Goal: Transaction & Acquisition: Purchase product/service

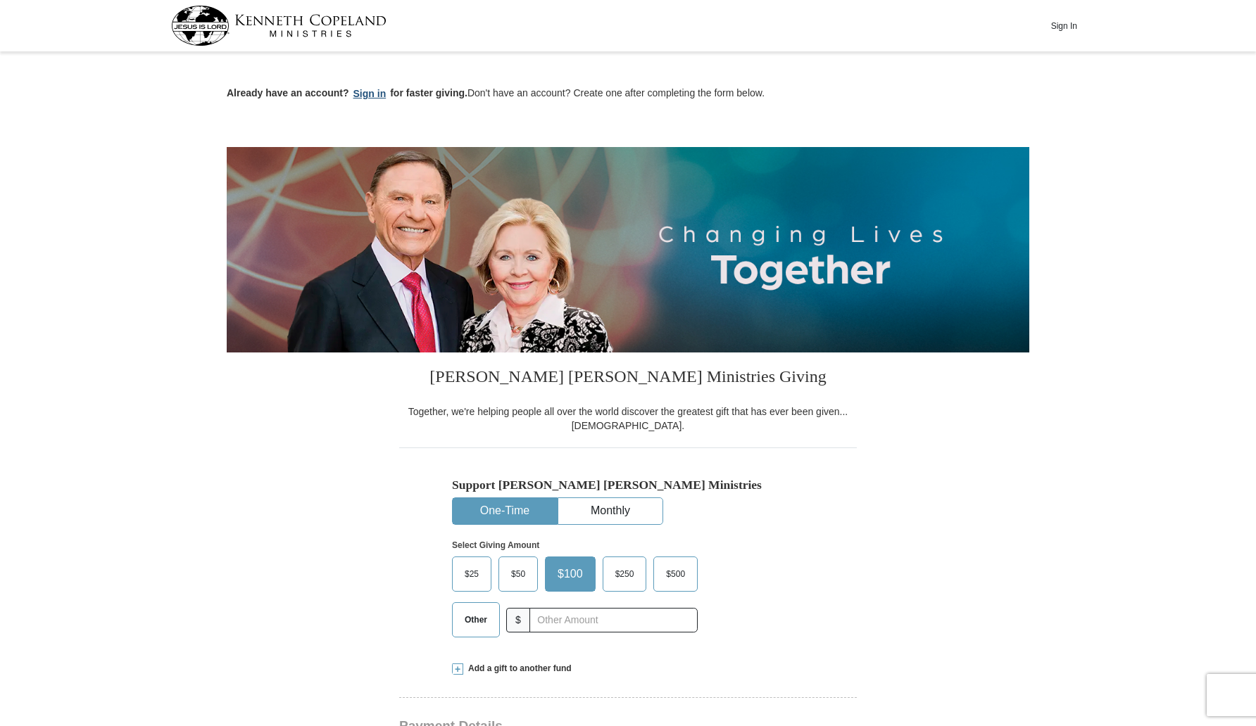
click at [372, 91] on button "Sign in" at bounding box center [370, 94] width 42 height 16
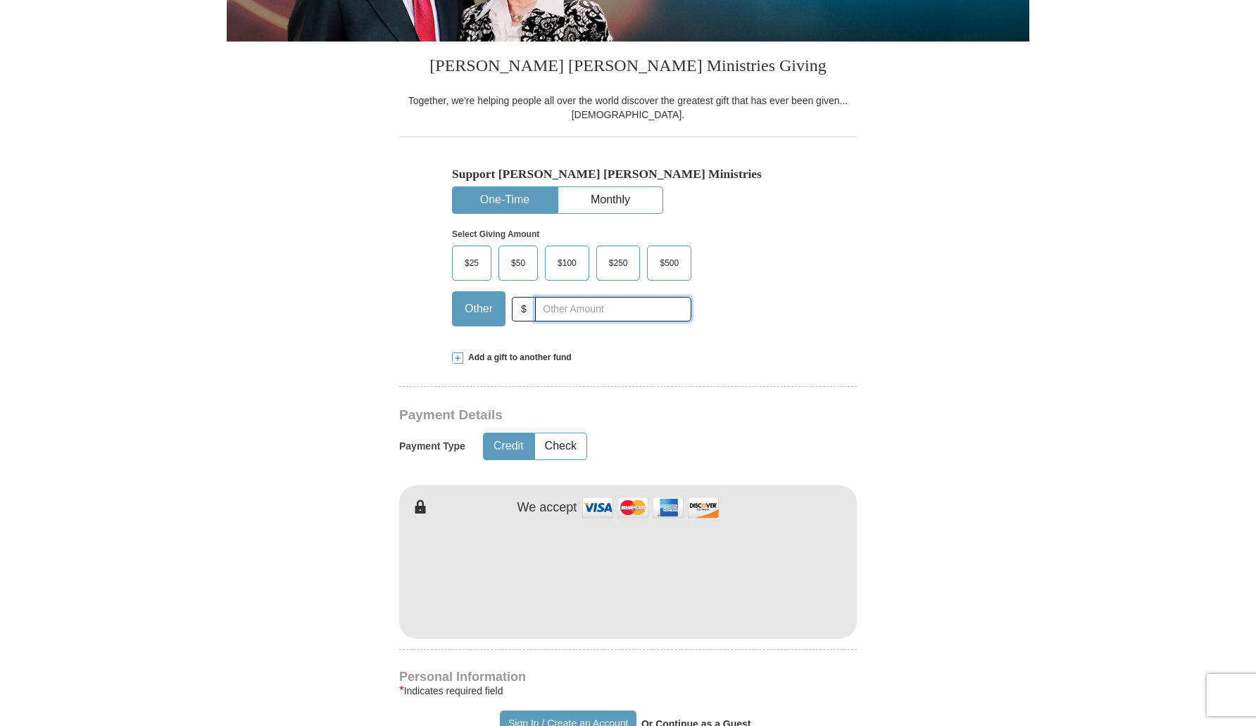
click at [616, 308] on input "text" at bounding box center [613, 309] width 156 height 25
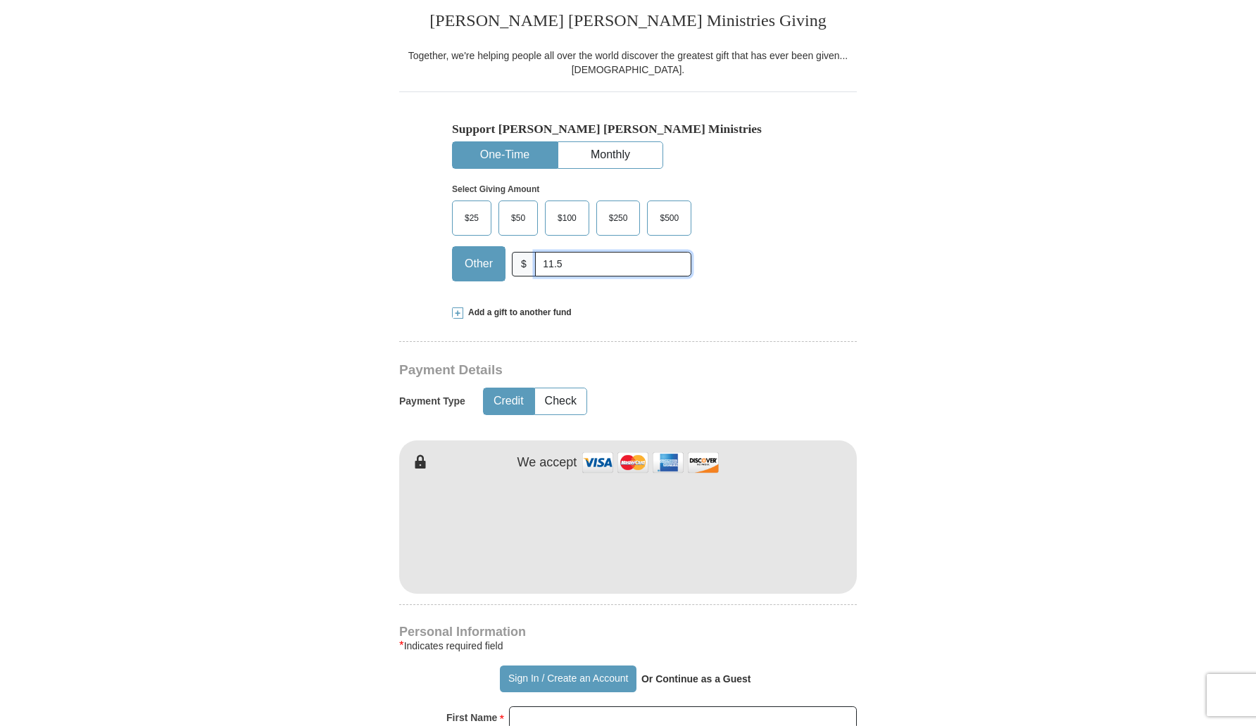
scroll to position [475, 0]
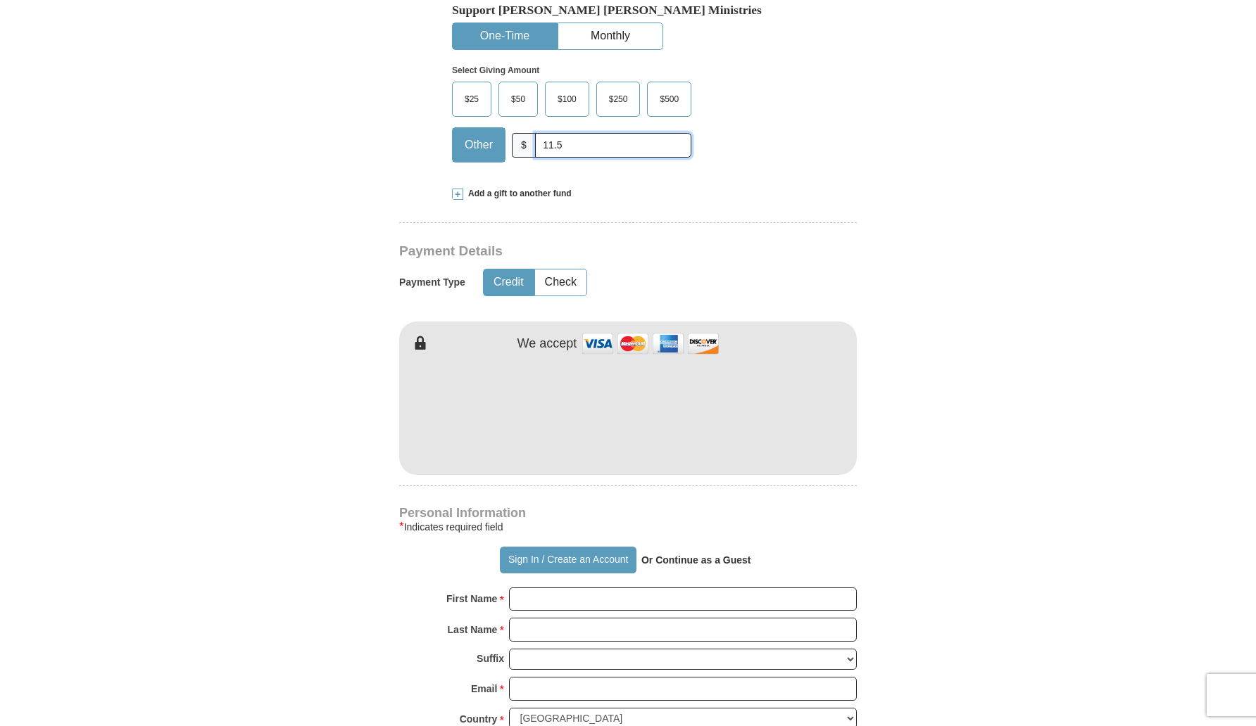
type input "11.5"
type input "Denay"
type input "[PERSON_NAME]"
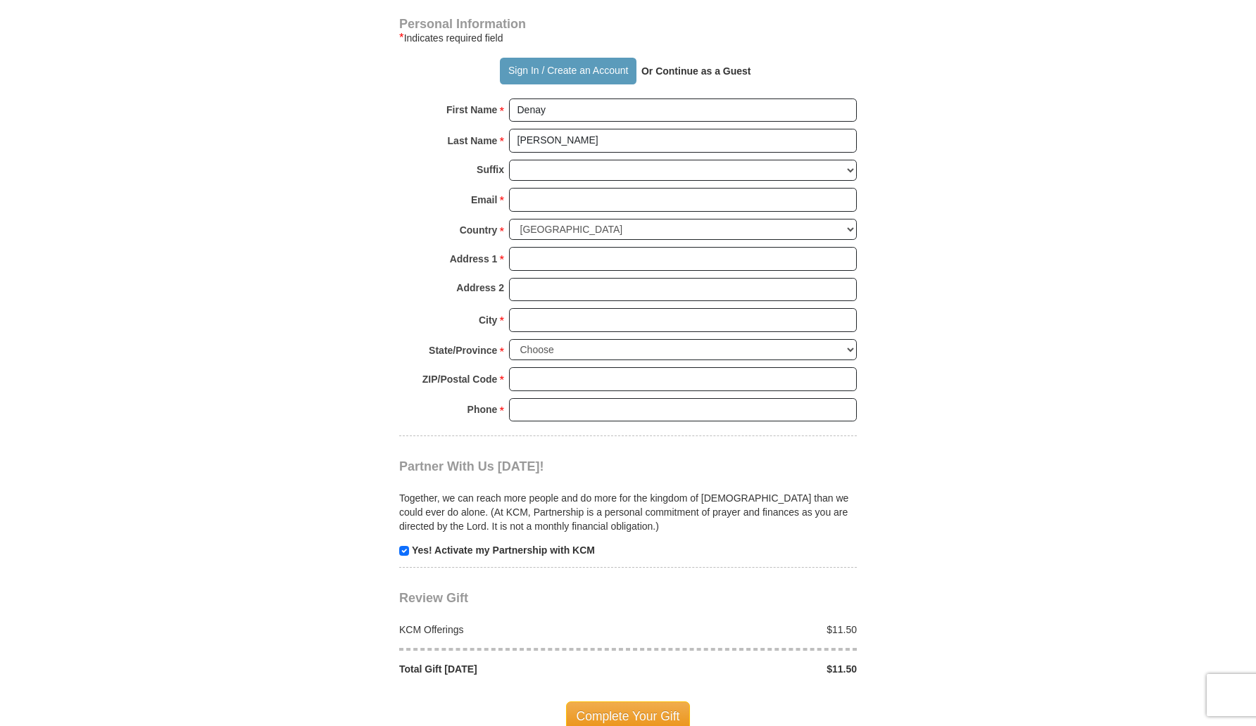
scroll to position [979, 0]
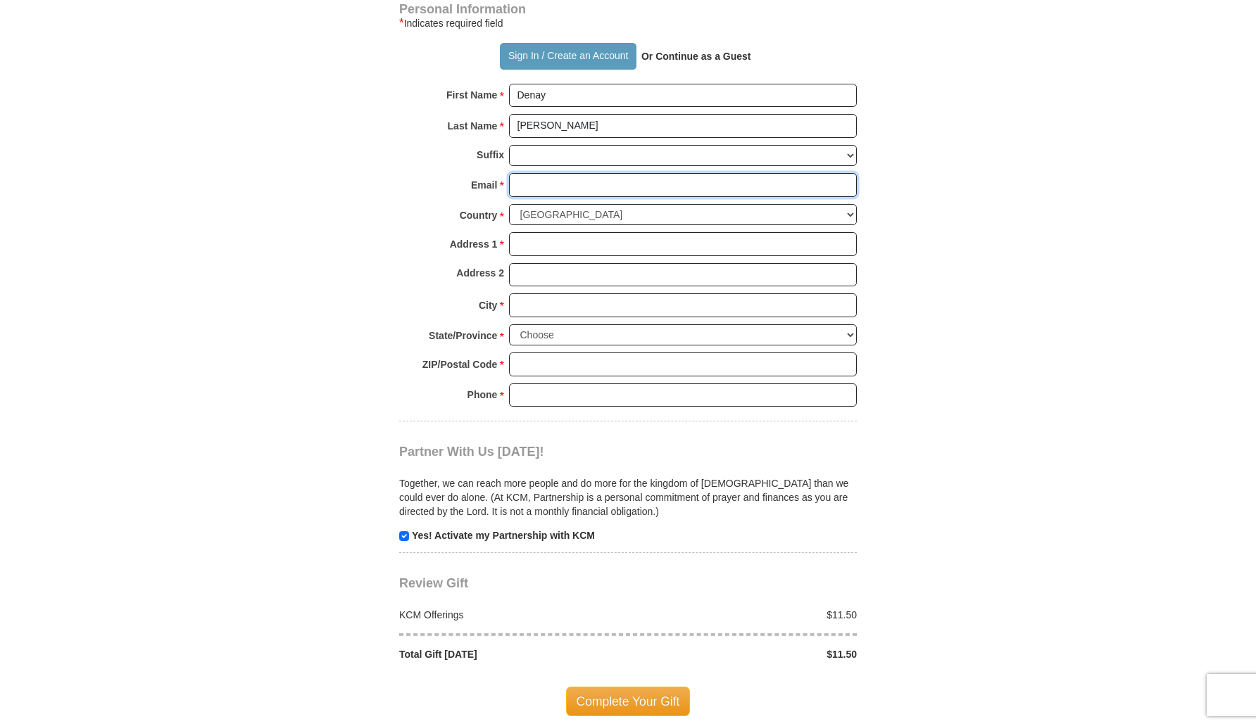
click at [635, 188] on input "Email *" at bounding box center [683, 185] width 348 height 24
type input "[EMAIL_ADDRESS][DOMAIN_NAME]"
click at [636, 236] on input "Address 1 *" at bounding box center [683, 244] width 348 height 24
type input "1505 el camino real"
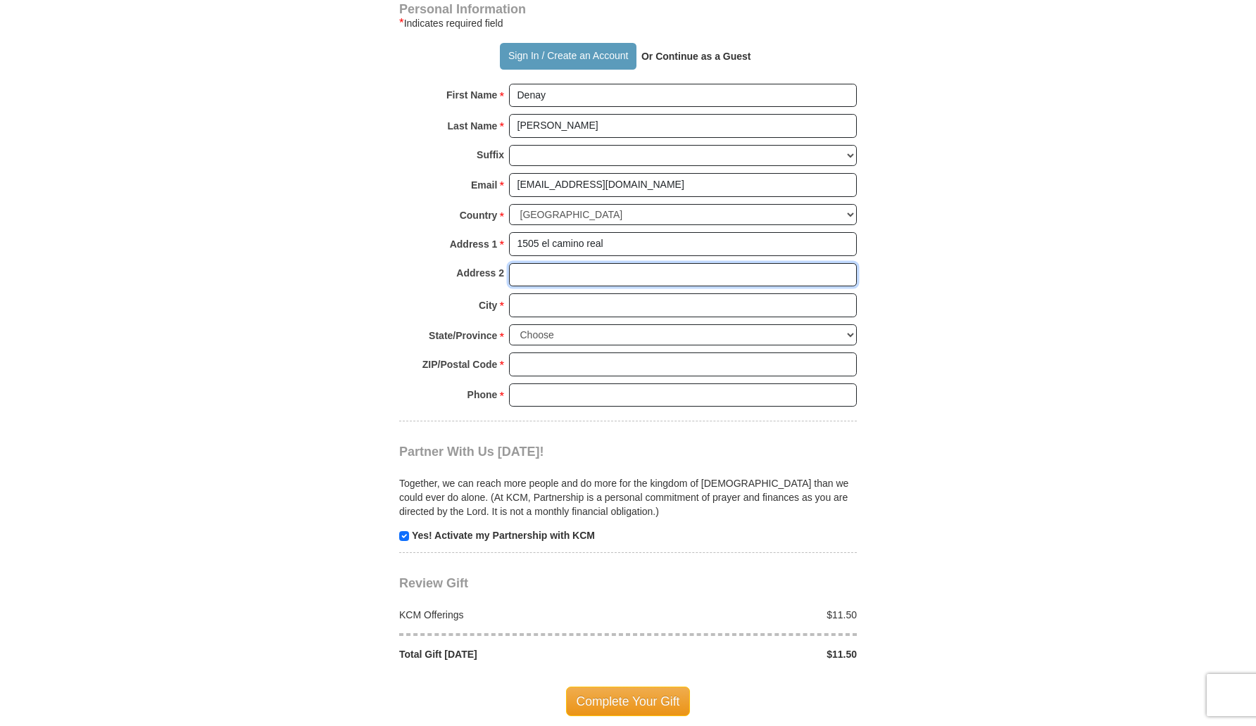
type input "apt 212"
type input "euless"
select select "[GEOGRAPHIC_DATA]"
type input "76040"
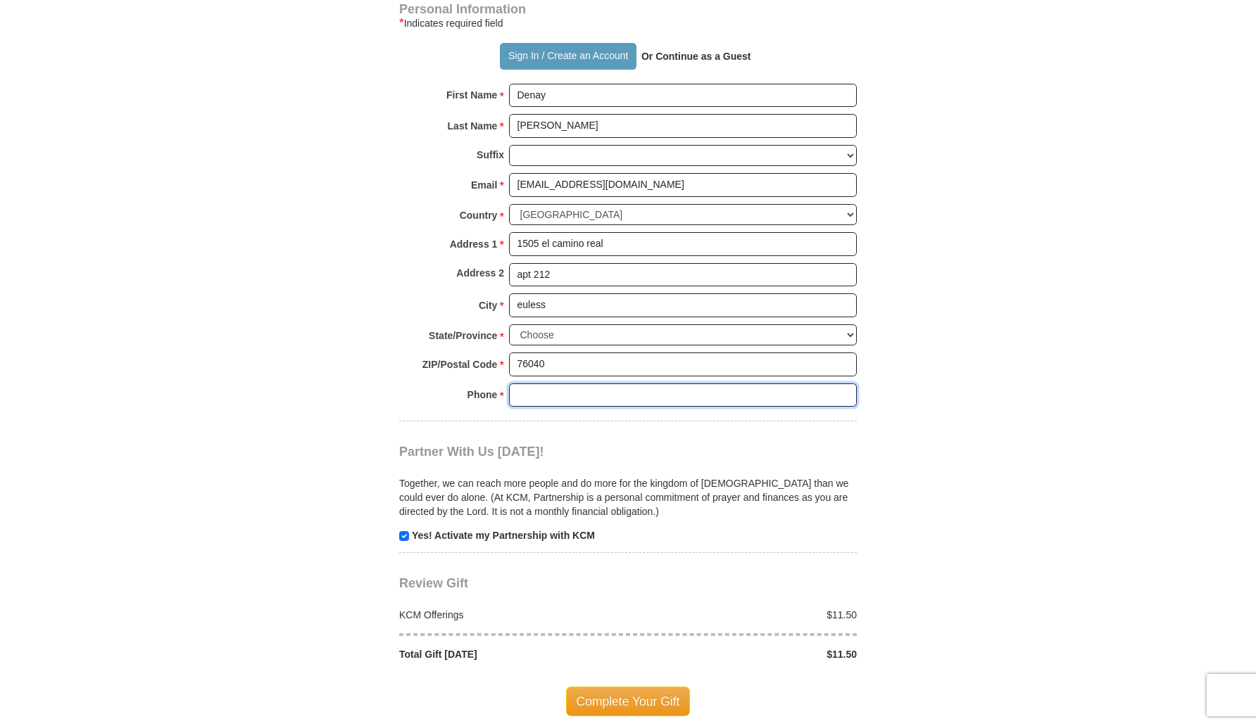
click at [548, 400] on input "Phone * *" at bounding box center [683, 396] width 348 height 24
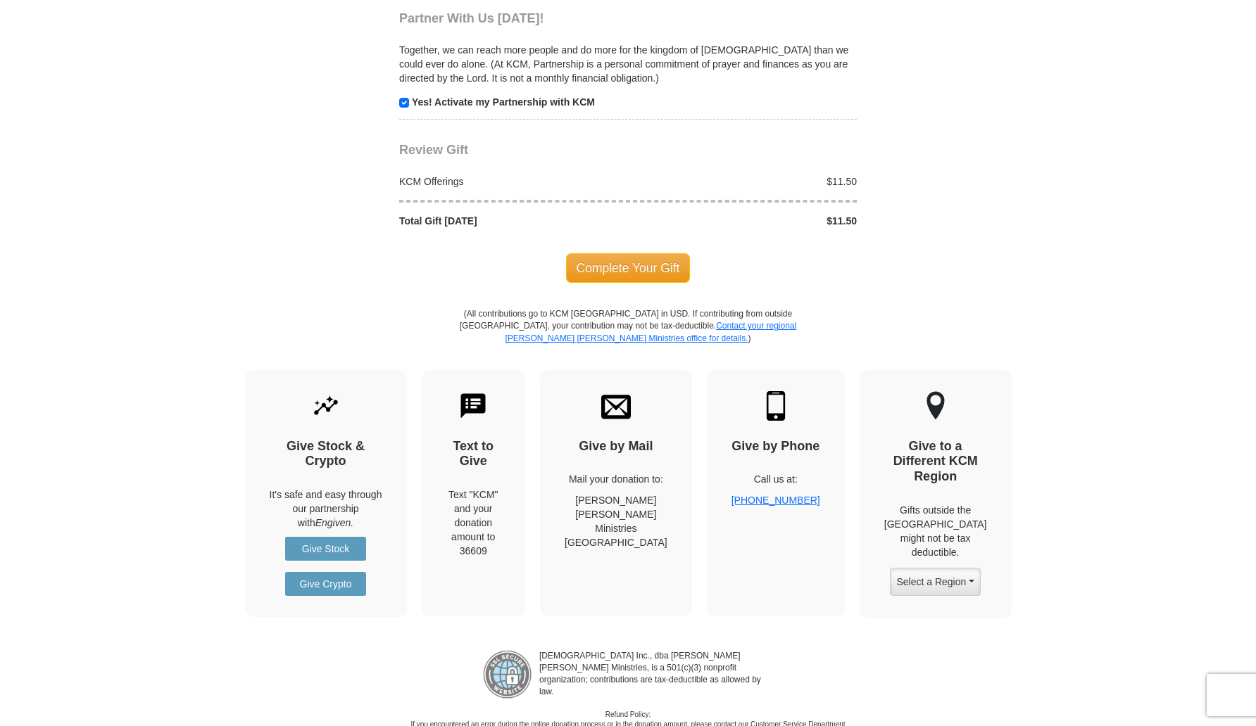
scroll to position [1370, 0]
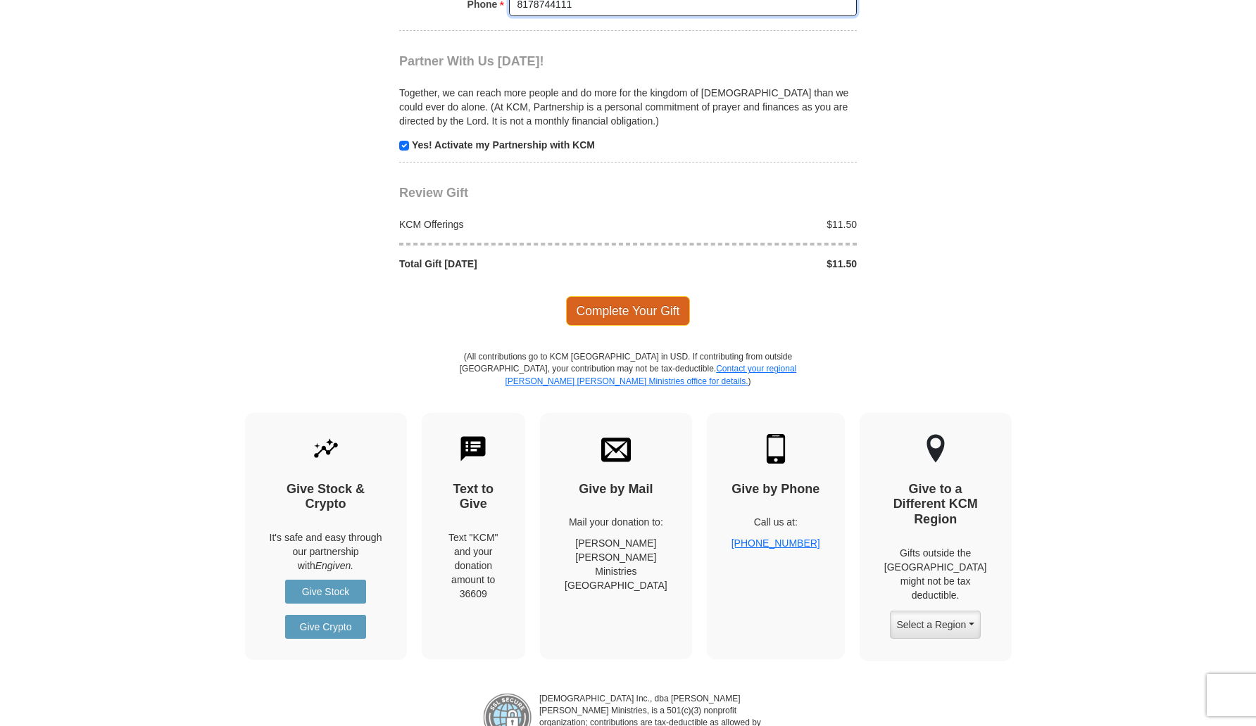
type input "8178744111"
click at [619, 307] on span "Complete Your Gift" at bounding box center [628, 311] width 125 height 30
